Goal: Transaction & Acquisition: Obtain resource

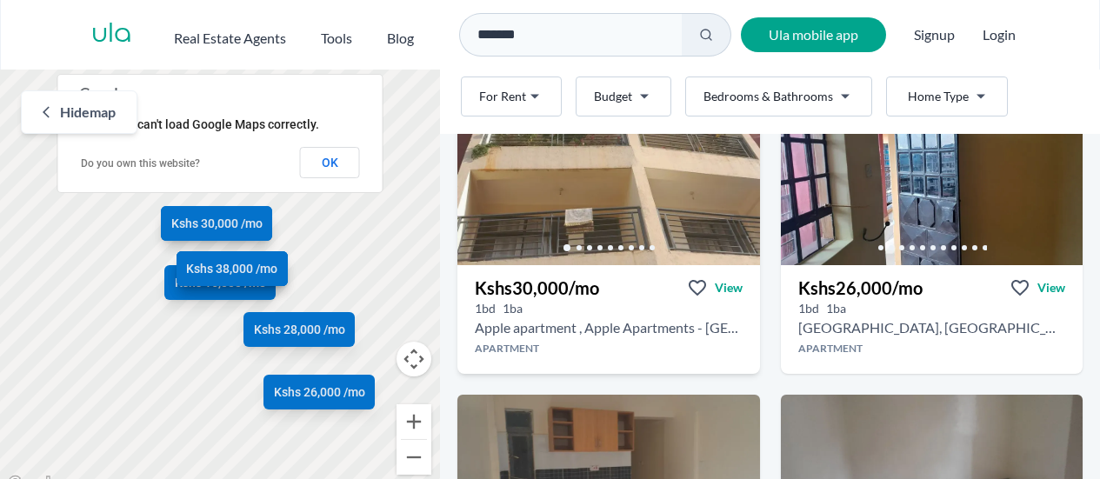
scroll to position [174, 0]
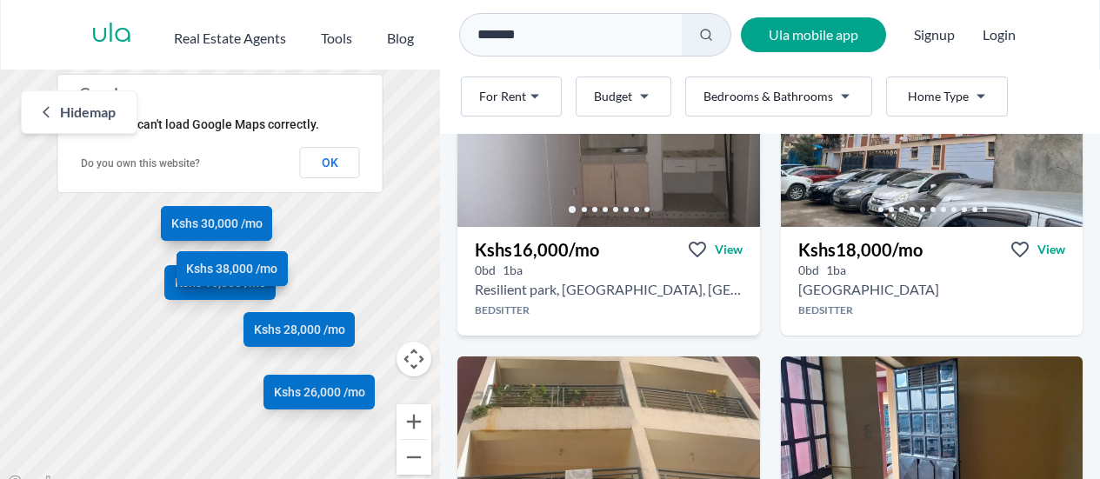
click at [599, 284] on h2 "Resilient park, [GEOGRAPHIC_DATA], [GEOGRAPHIC_DATA]" at bounding box center [609, 289] width 268 height 21
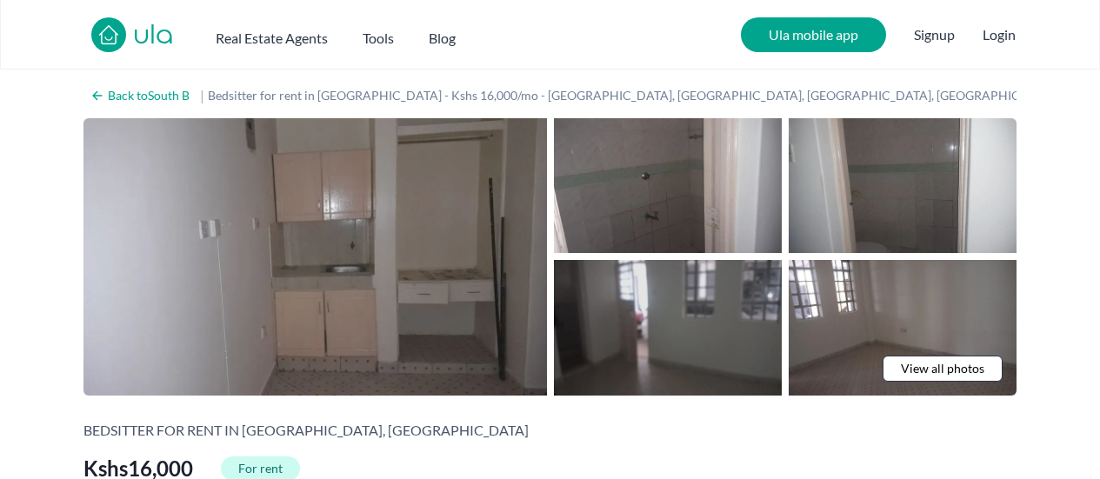
click at [658, 315] on img at bounding box center [668, 327] width 228 height 135
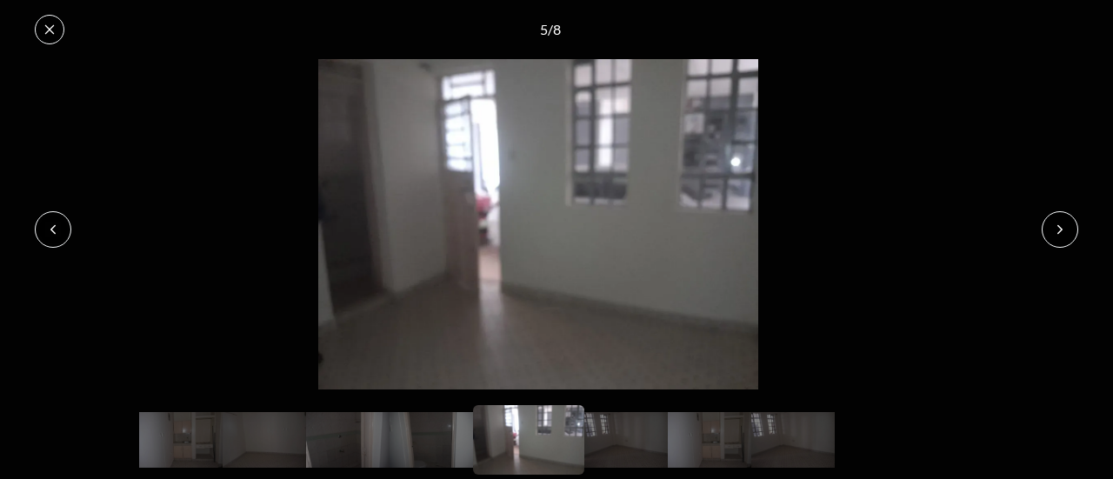
click at [1052, 218] on button at bounding box center [1060, 229] width 37 height 37
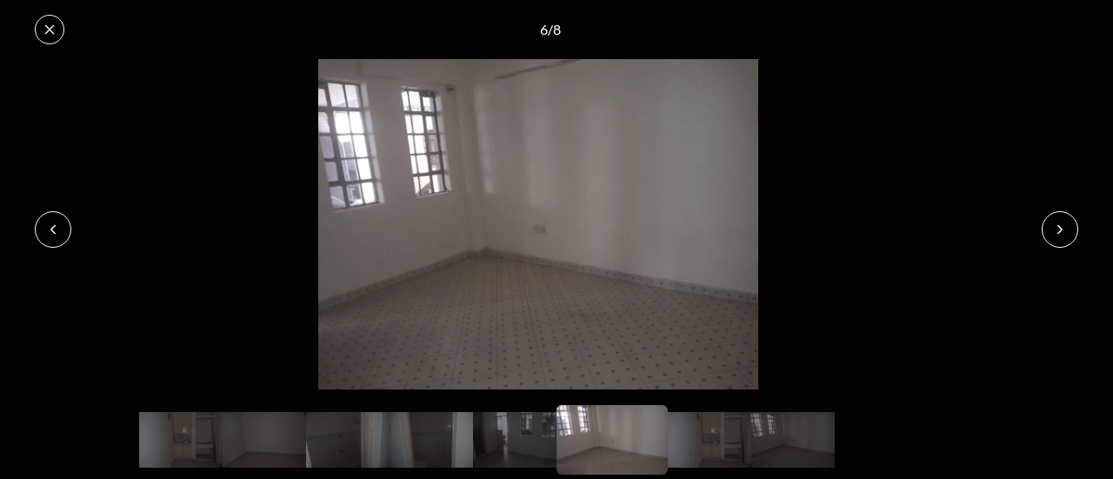
click at [1052, 218] on button at bounding box center [1060, 229] width 37 height 37
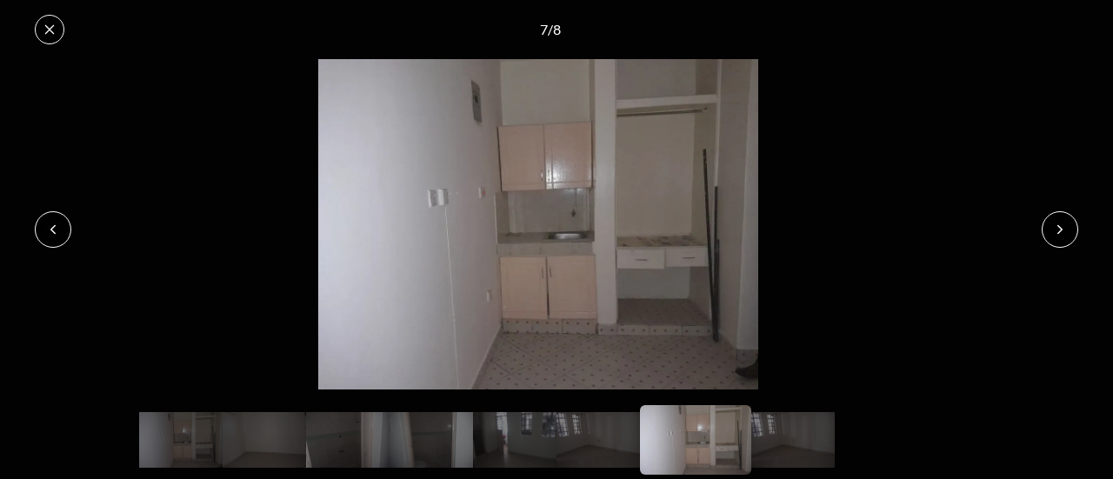
click at [1052, 218] on button at bounding box center [1060, 229] width 37 height 37
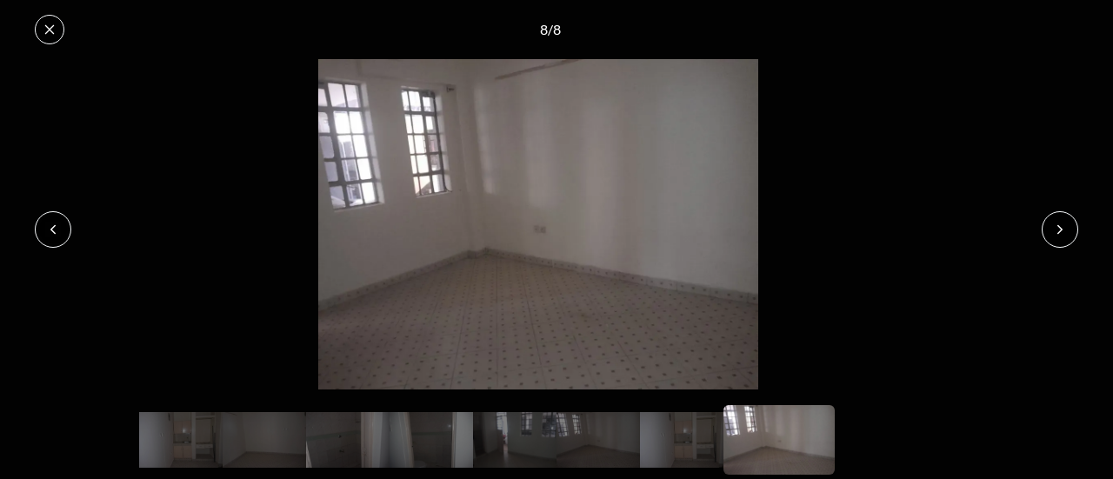
click at [1052, 218] on button at bounding box center [1060, 229] width 37 height 37
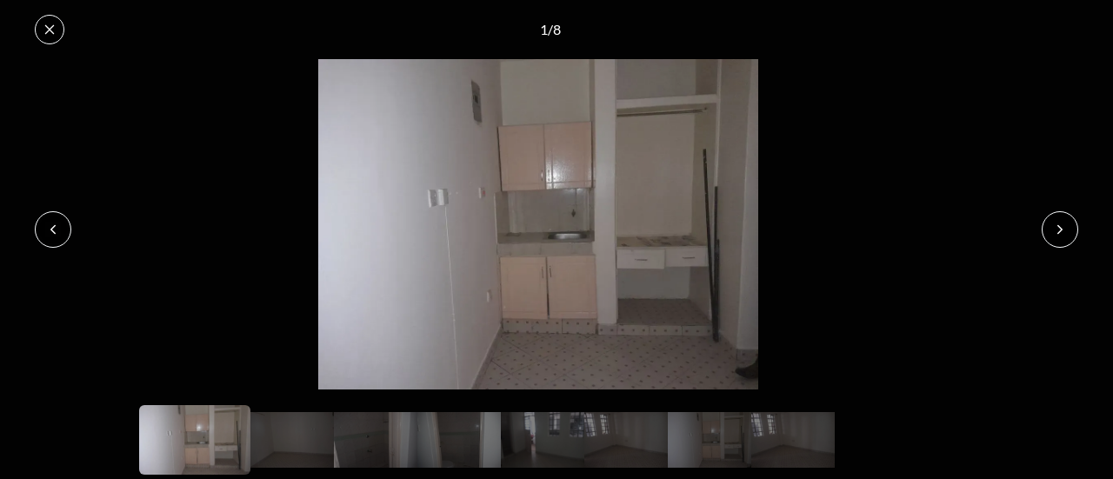
click at [1052, 218] on button at bounding box center [1060, 229] width 37 height 37
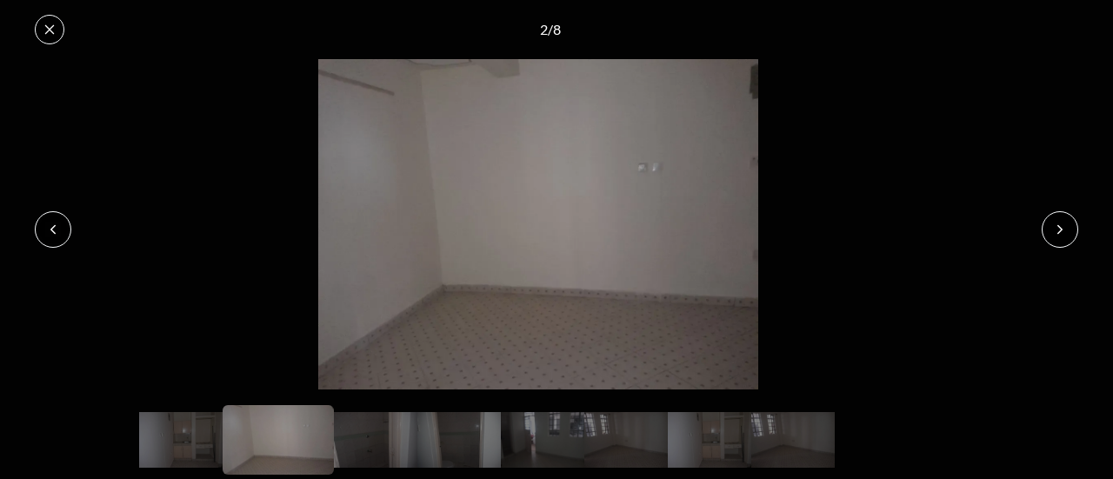
click at [1052, 218] on button at bounding box center [1060, 229] width 37 height 37
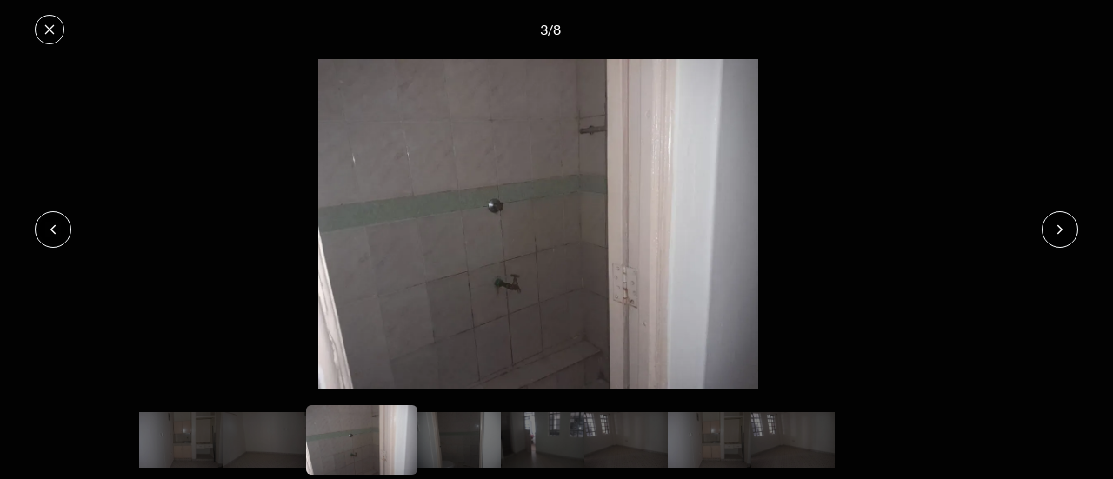
click at [1052, 218] on button at bounding box center [1060, 229] width 37 height 37
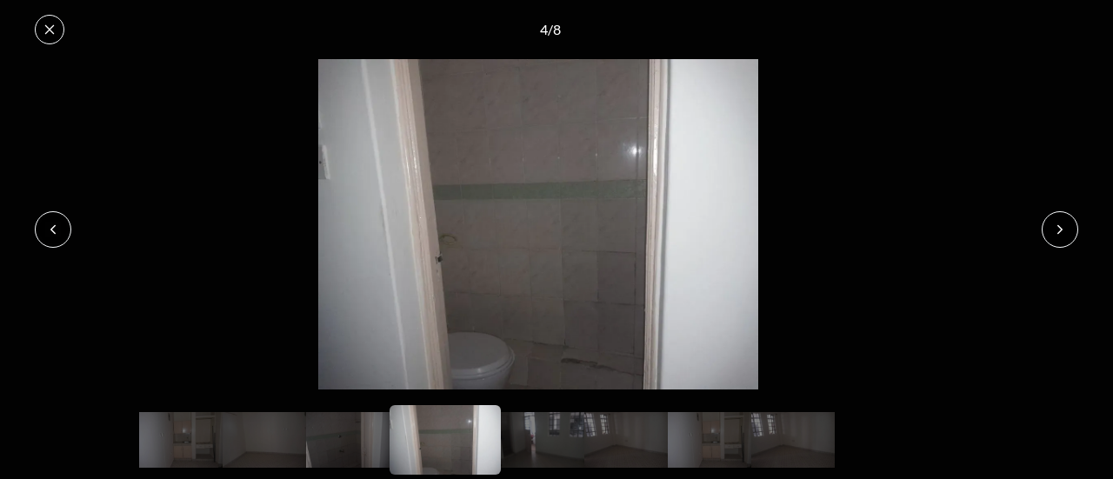
click at [1052, 218] on button at bounding box center [1060, 229] width 37 height 37
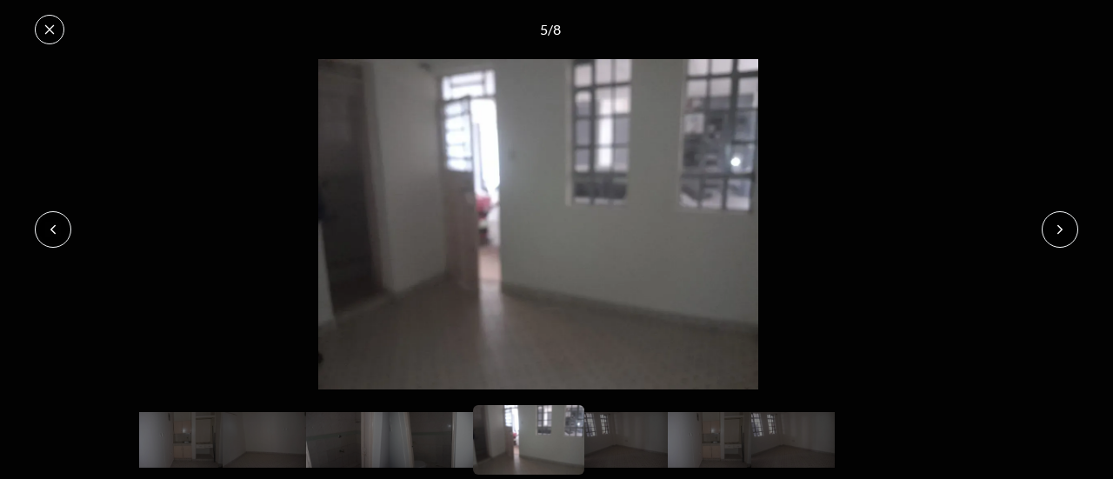
click at [1052, 218] on button at bounding box center [1060, 229] width 37 height 37
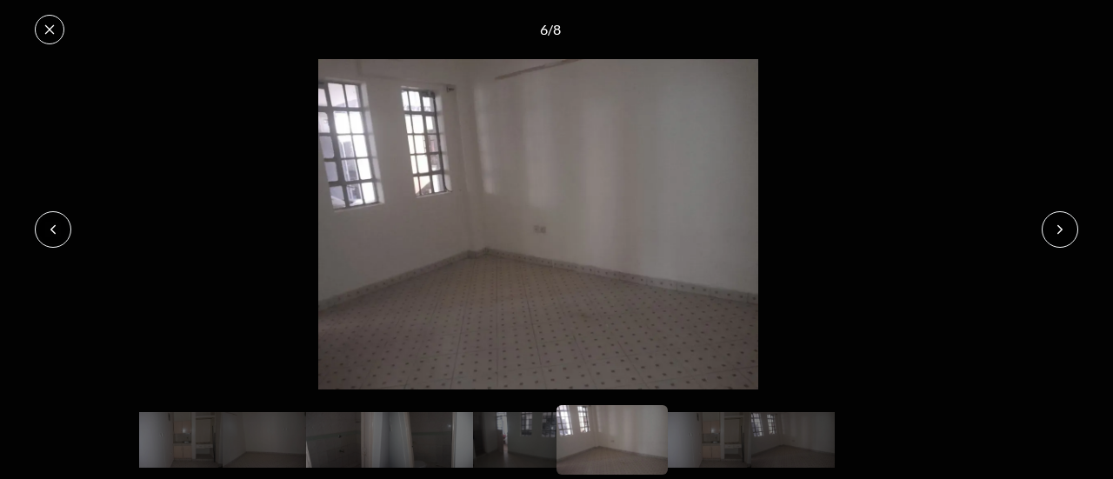
click at [1052, 218] on button at bounding box center [1060, 229] width 37 height 37
